Goal: Task Accomplishment & Management: Manage account settings

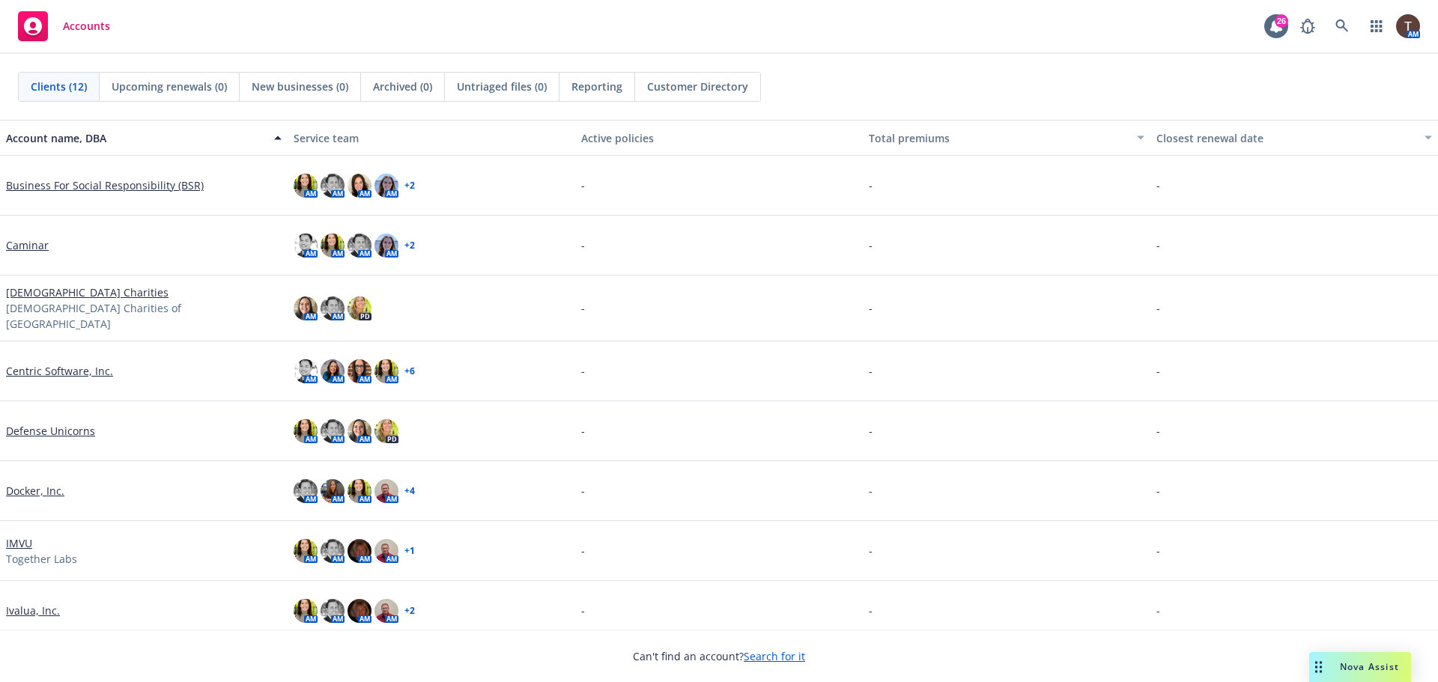
scroll to position [245, 0]
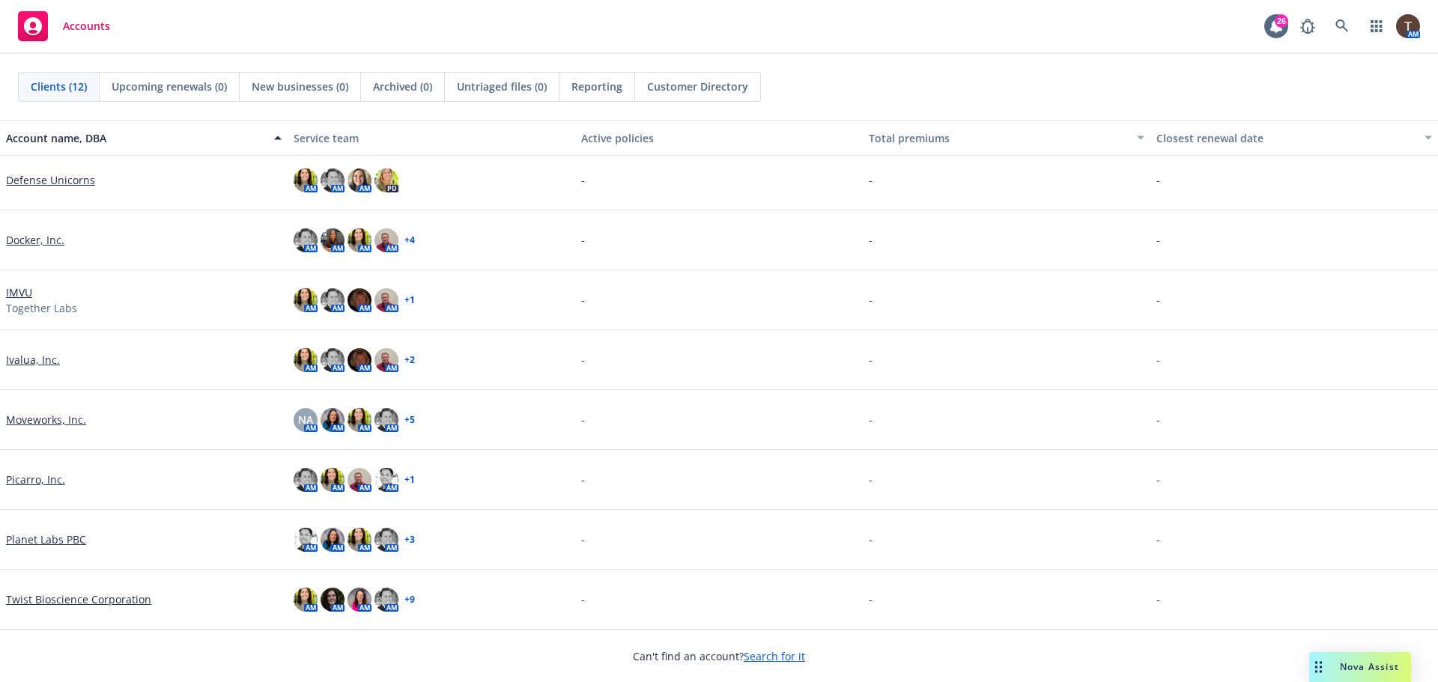
click at [55, 540] on link "Planet Labs PBC" at bounding box center [46, 540] width 80 height 16
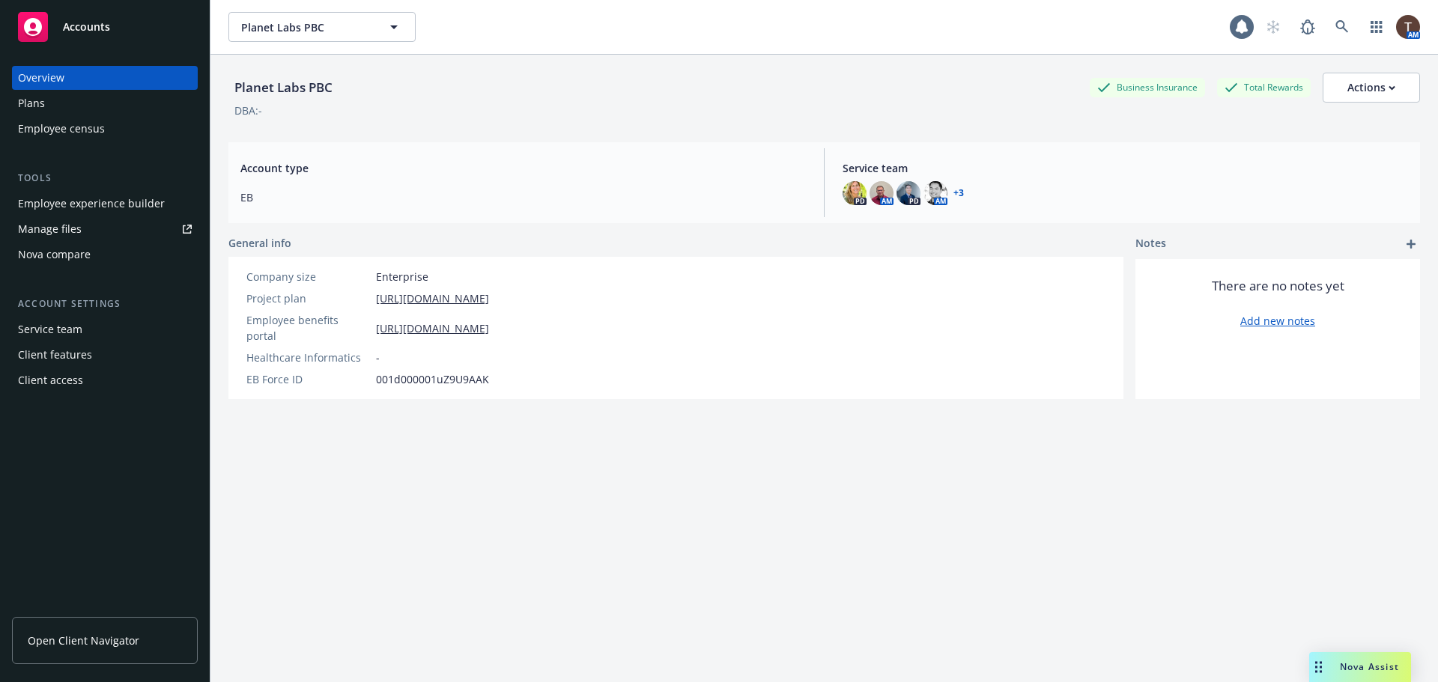
click at [85, 654] on link "Open Client Navigator" at bounding box center [105, 640] width 186 height 47
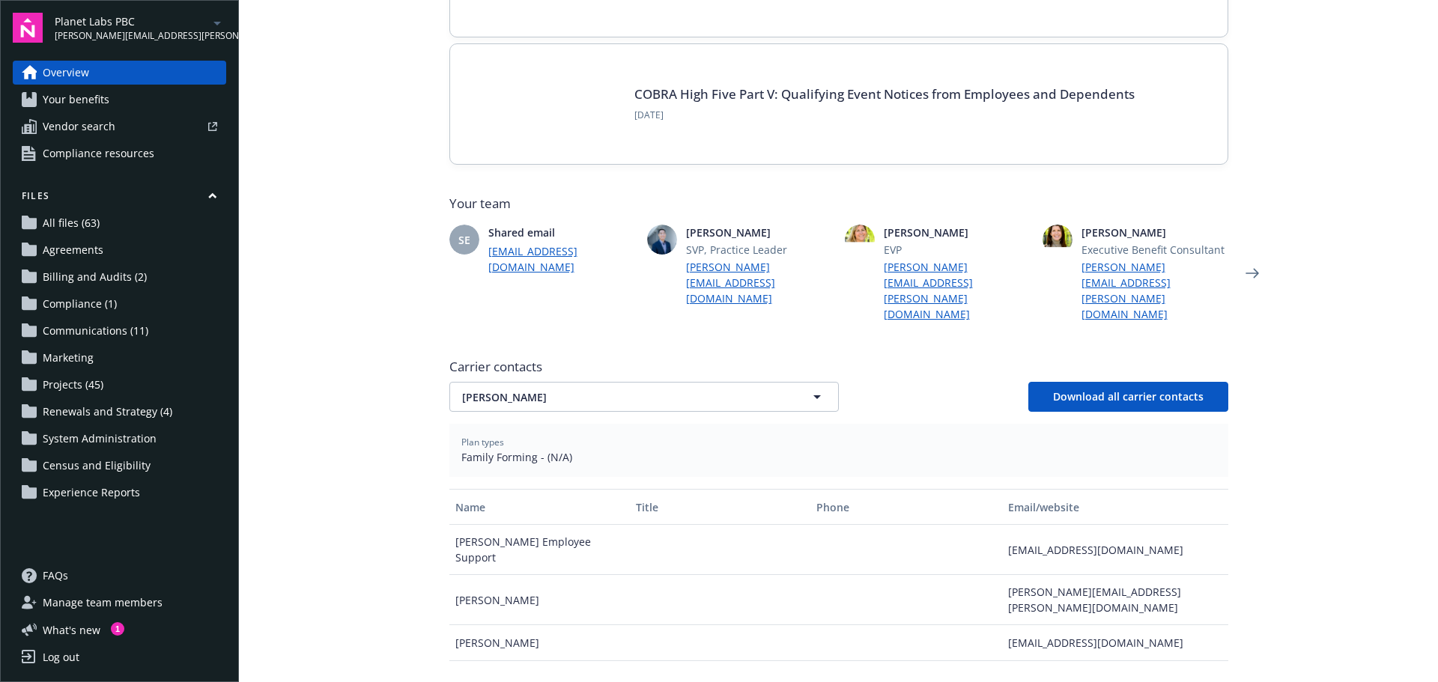
scroll to position [374, 0]
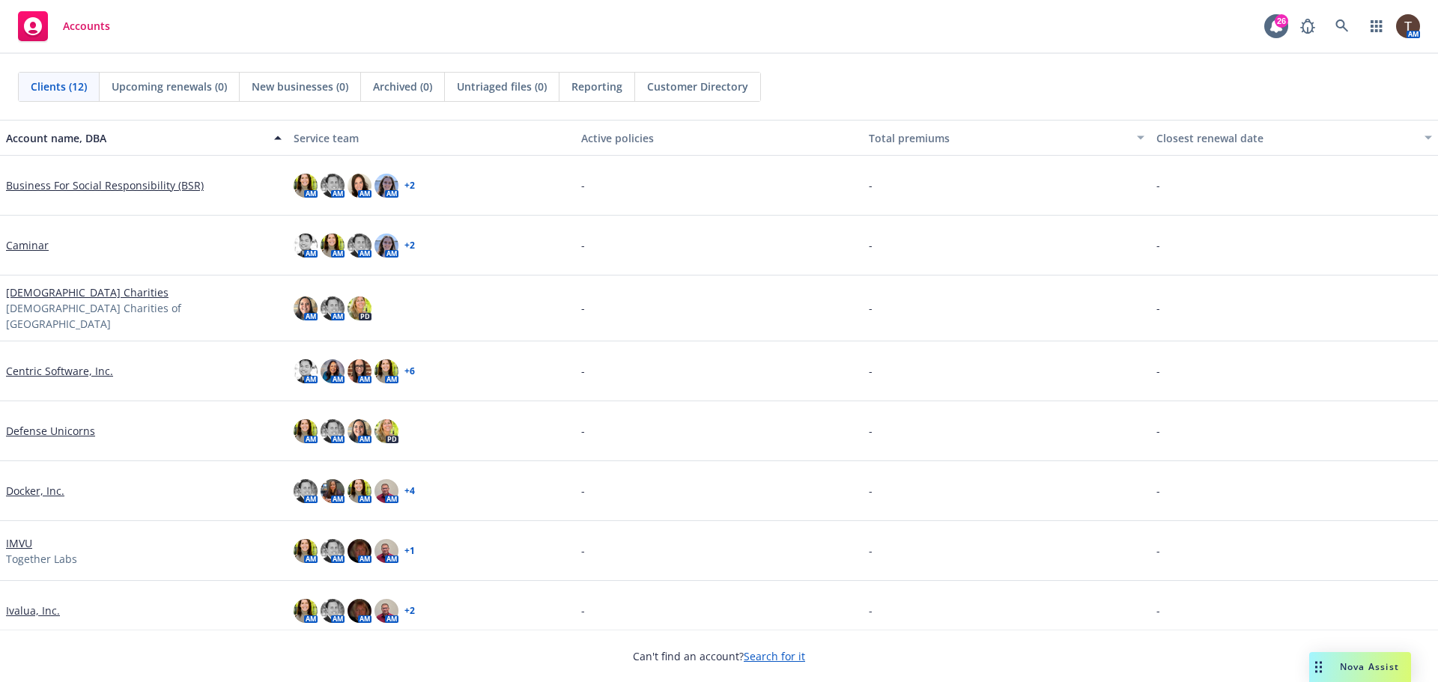
click at [90, 431] on link "Defense Unicorns" at bounding box center [50, 431] width 89 height 16
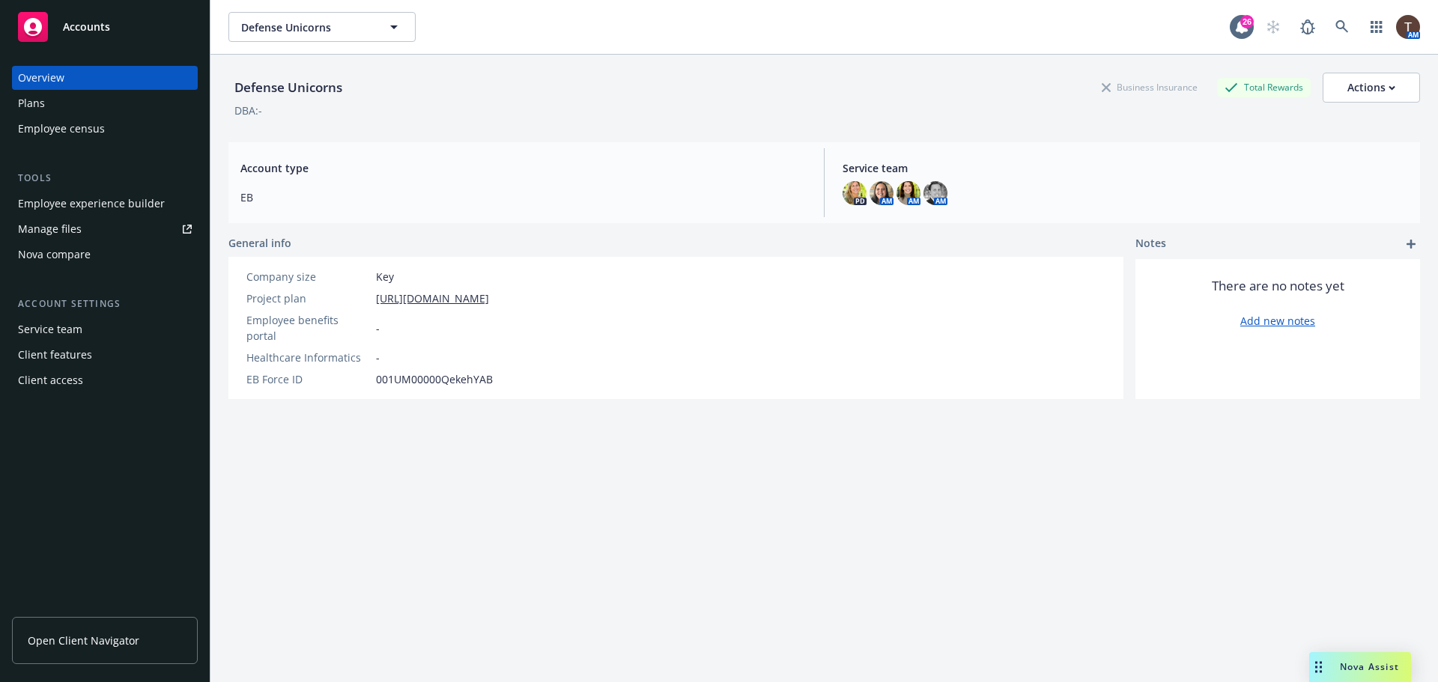
click at [86, 335] on div "Service team" at bounding box center [105, 329] width 174 height 24
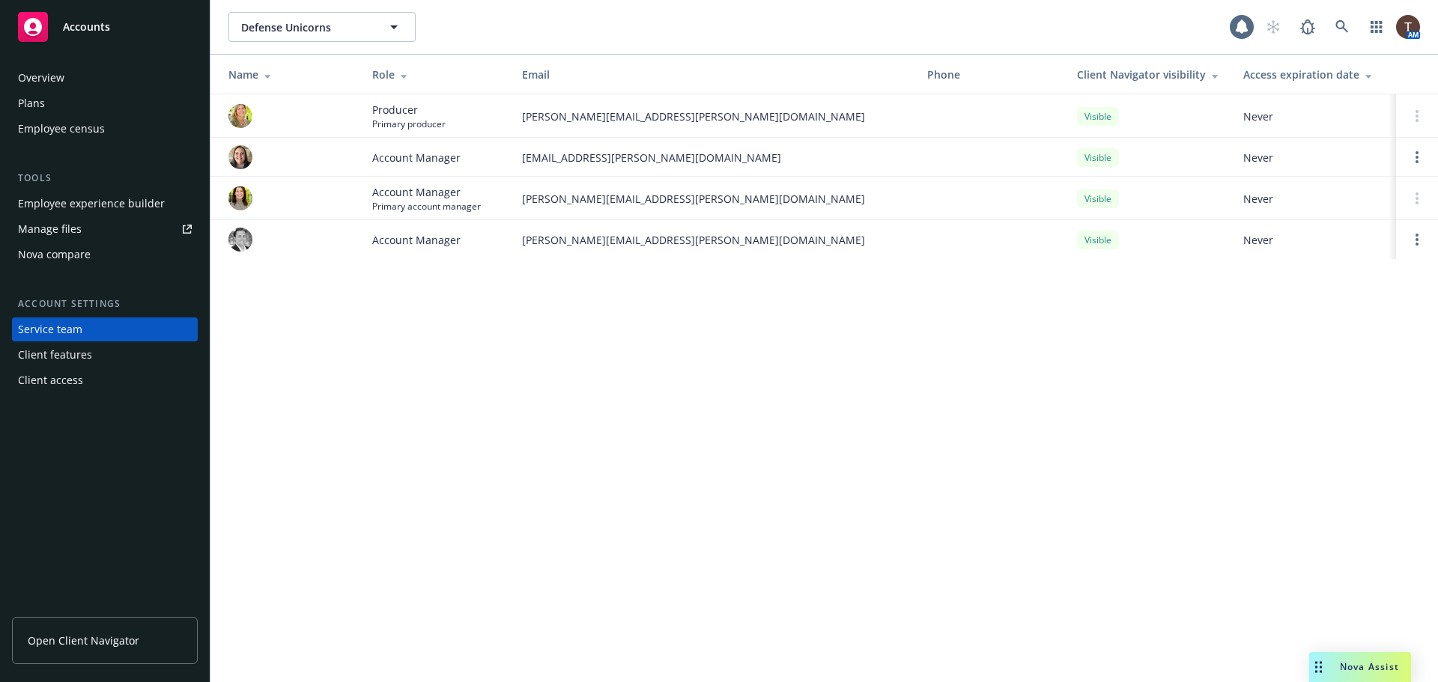
click at [75, 353] on div "Client features" at bounding box center [55, 355] width 74 height 24
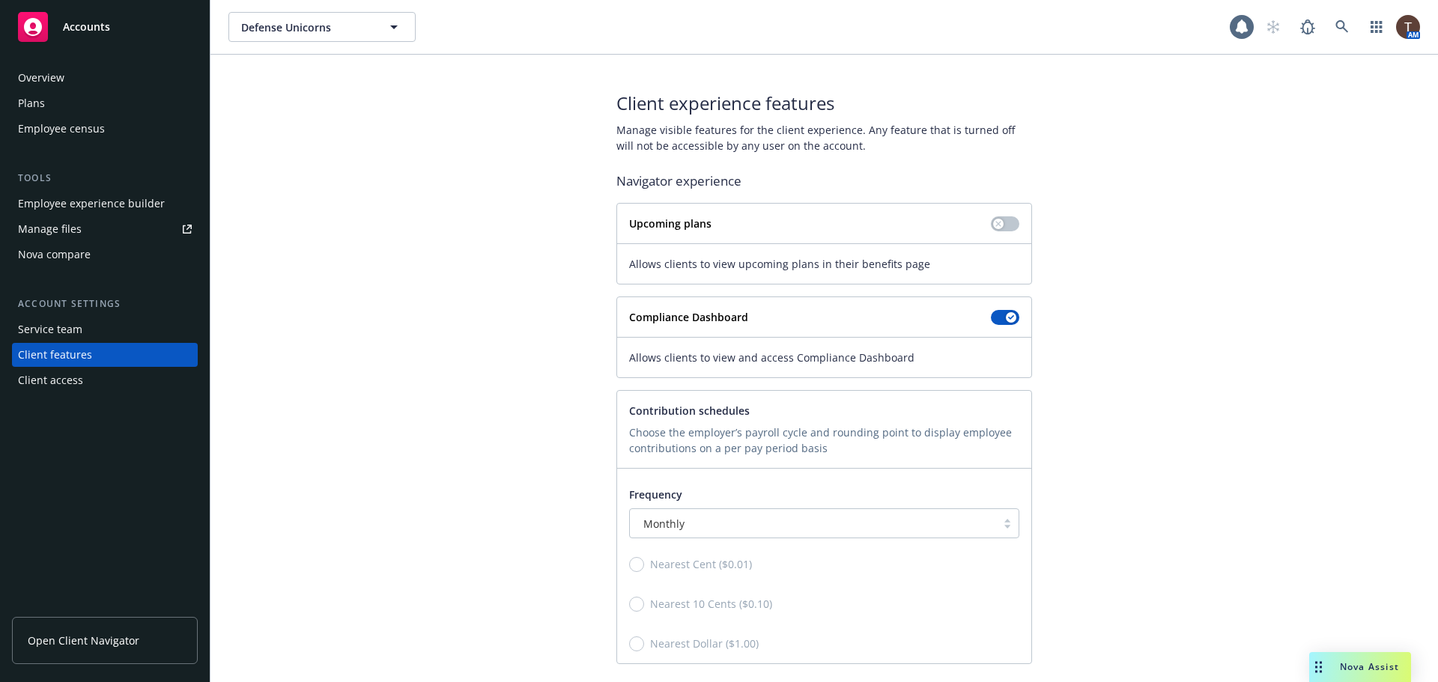
drag, startPoint x: 75, startPoint y: 353, endPoint x: 64, endPoint y: 379, distance: 27.5
click at [64, 379] on div "Client access" at bounding box center [50, 380] width 65 height 24
